Goal: Transaction & Acquisition: Obtain resource

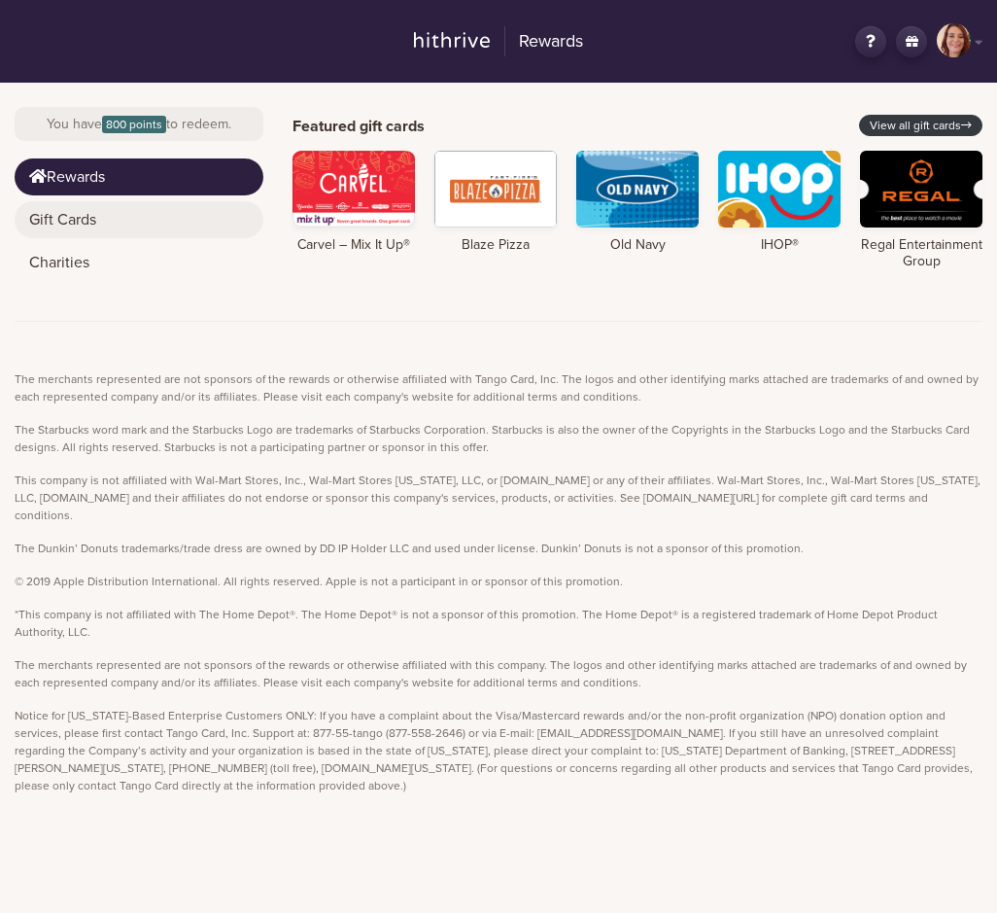
click at [74, 224] on link "Gift Cards" at bounding box center [139, 219] width 249 height 37
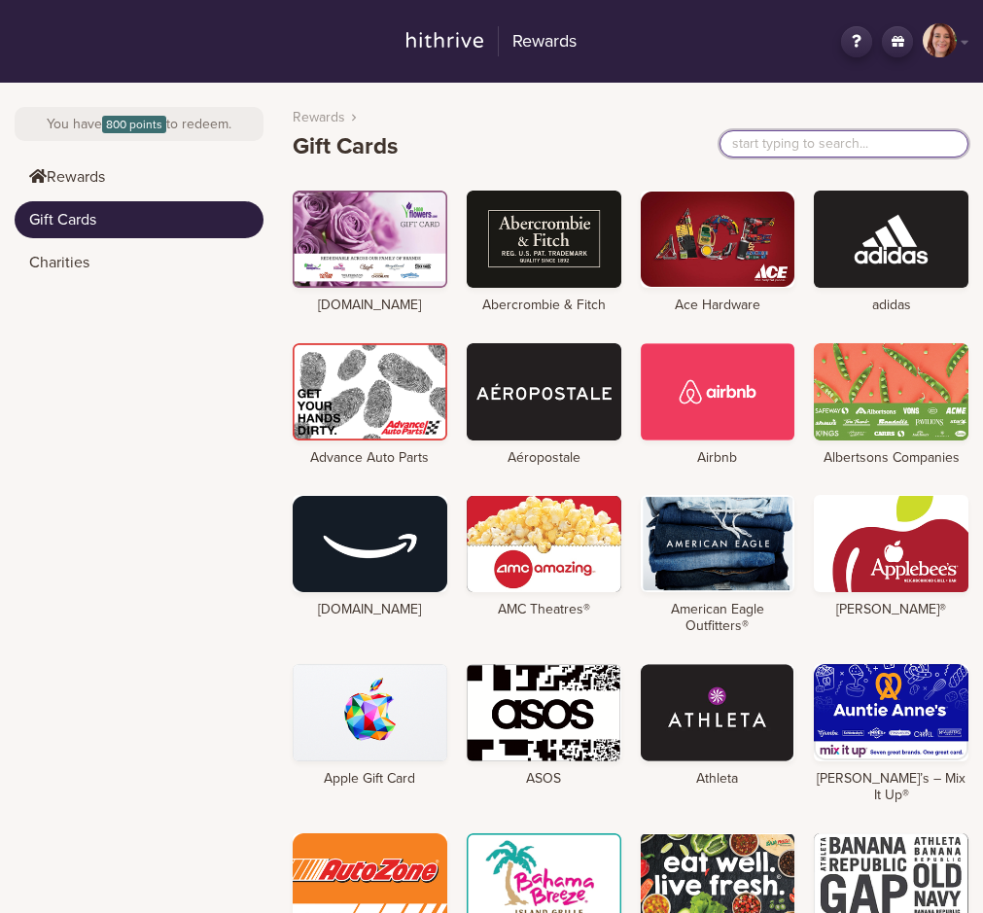
click at [747, 144] on input "text" at bounding box center [843, 143] width 249 height 27
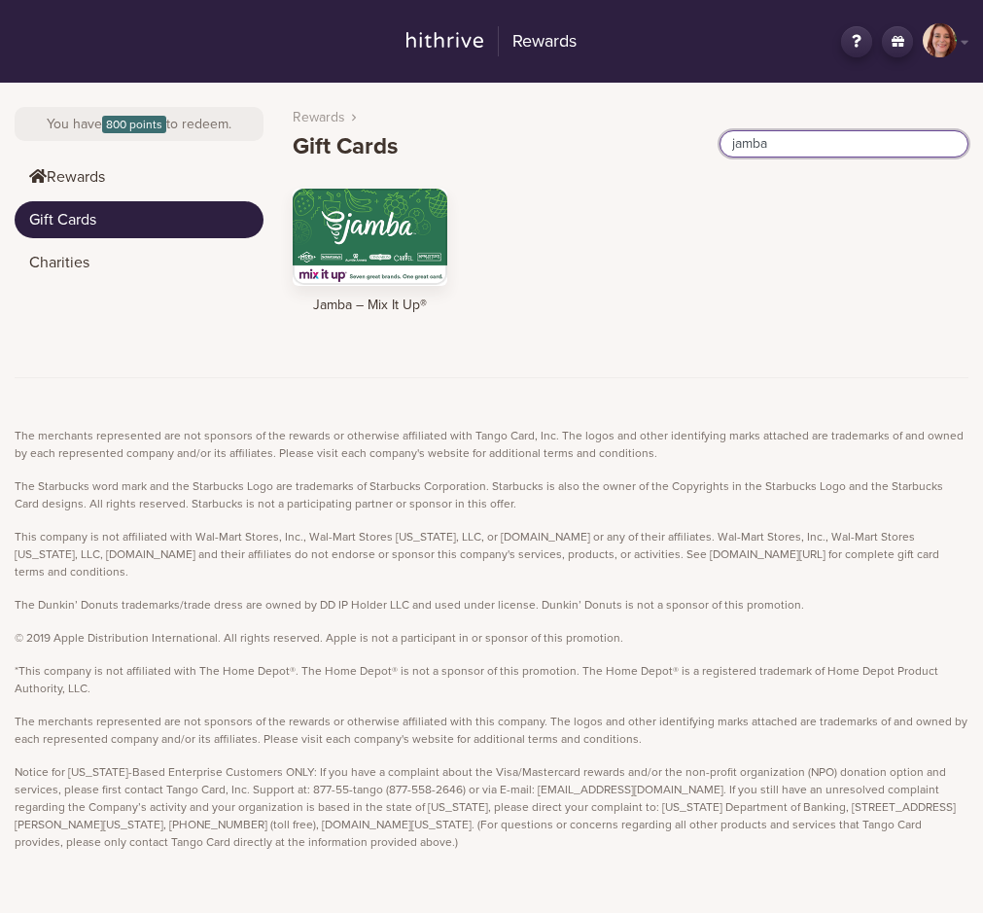
type input "jamba"
click at [373, 226] on div at bounding box center [370, 237] width 155 height 97
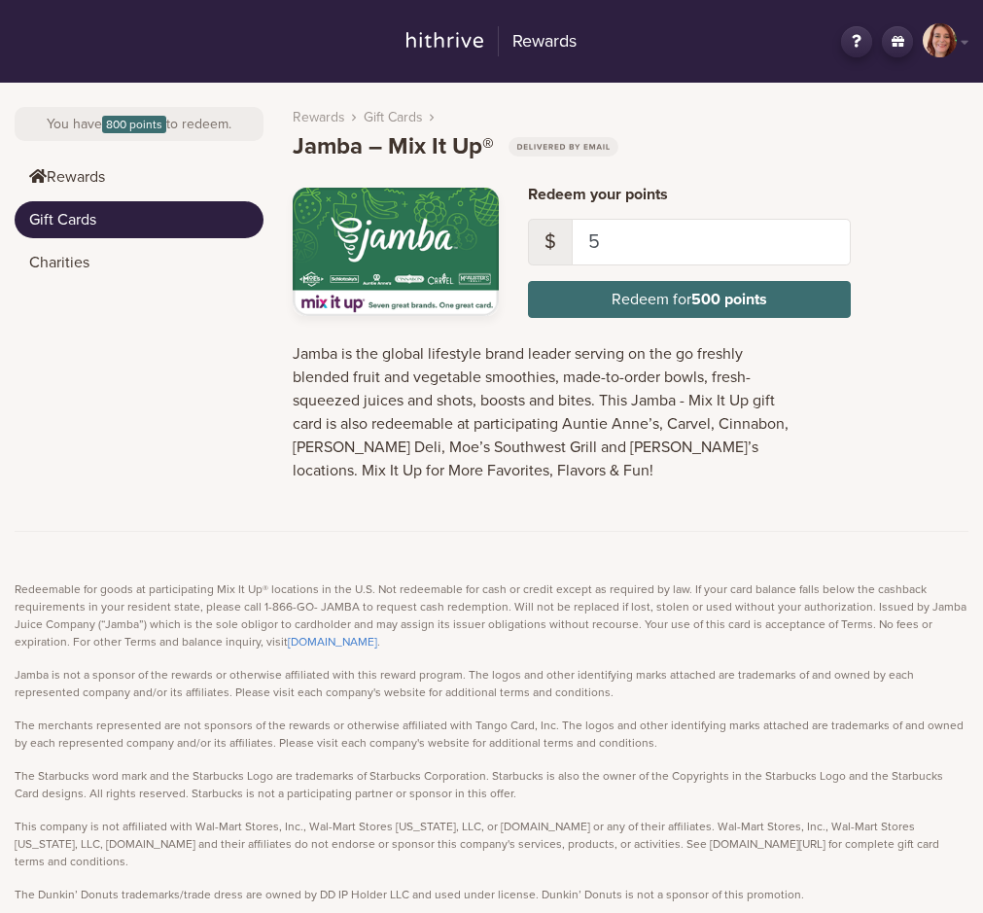
click at [702, 127] on header "Rewards Gift Cards Jamba – Mix It Up®" at bounding box center [630, 126] width 675 height 69
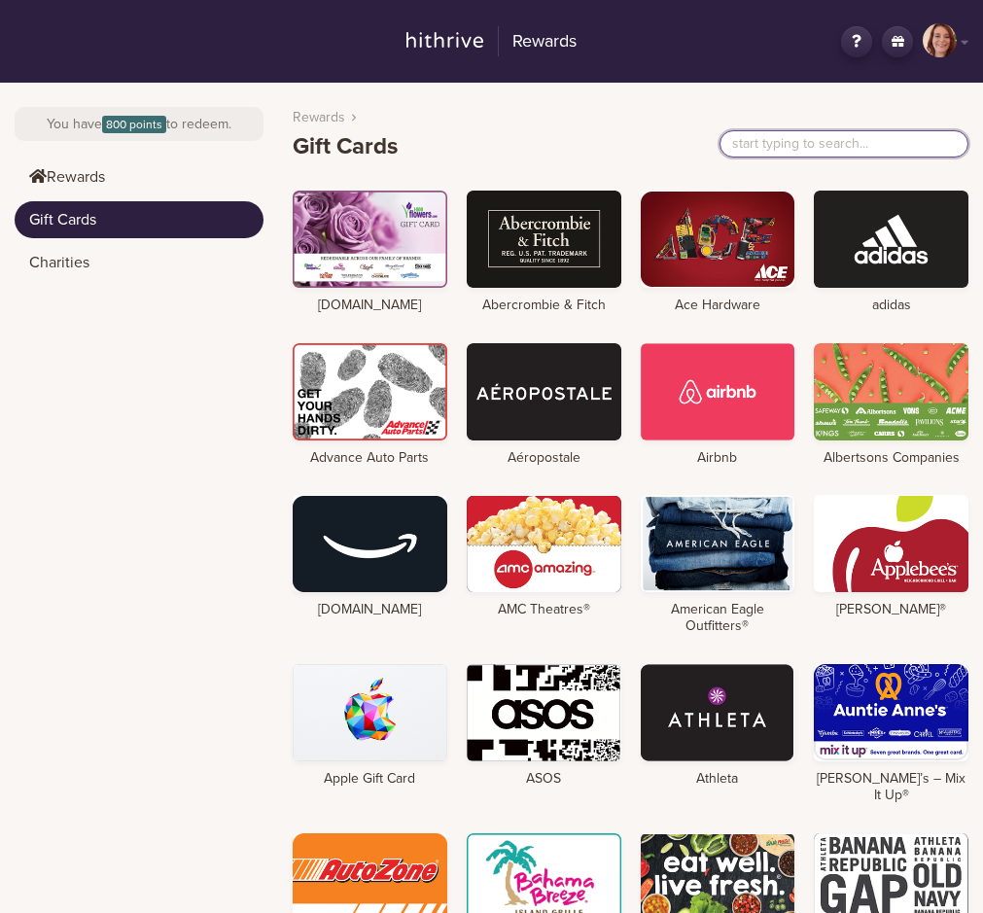
click at [823, 138] on input "text" at bounding box center [843, 143] width 249 height 27
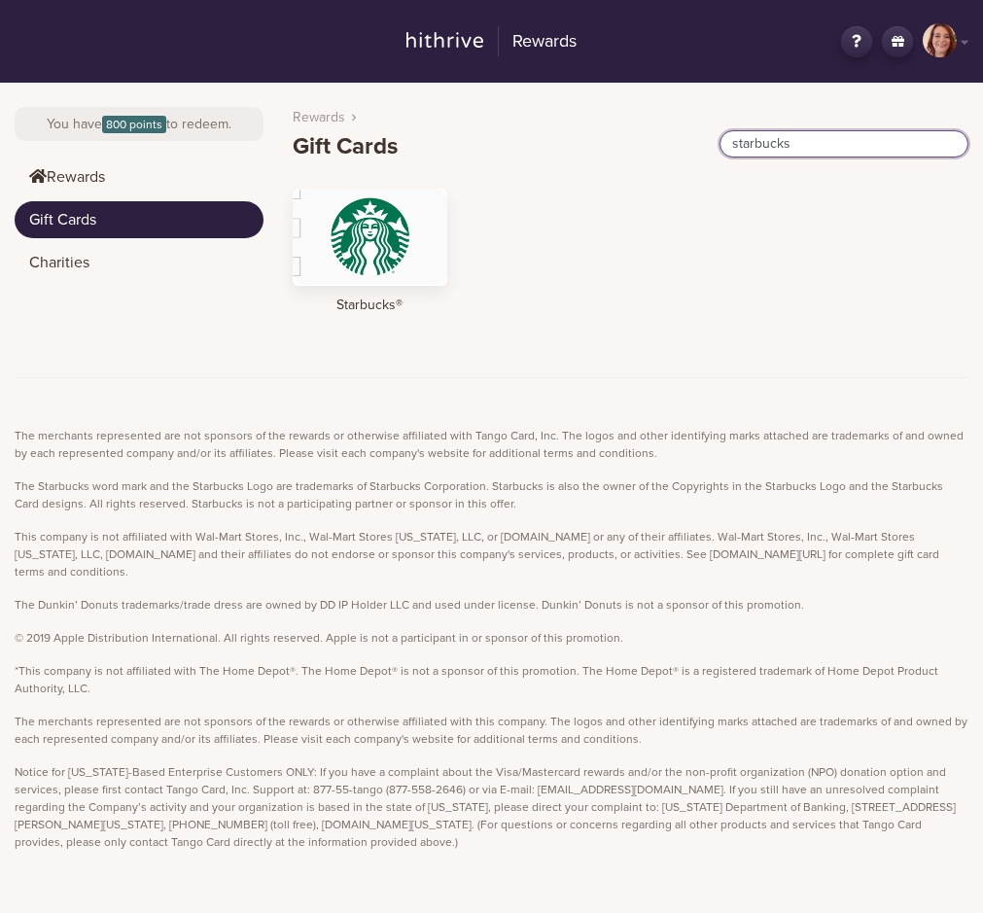
type input "starbucks"
click at [383, 240] on div at bounding box center [370, 237] width 155 height 97
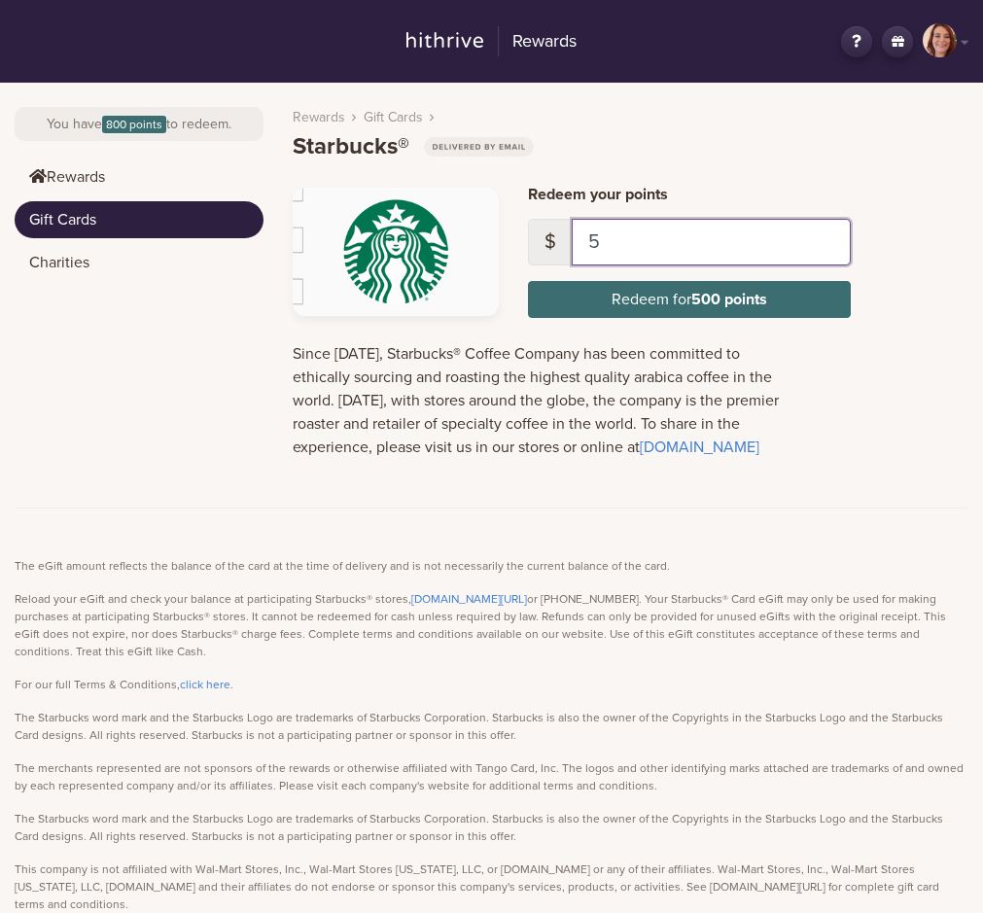
click at [601, 240] on input "5" at bounding box center [711, 242] width 280 height 47
